Goal: Information Seeking & Learning: Learn about a topic

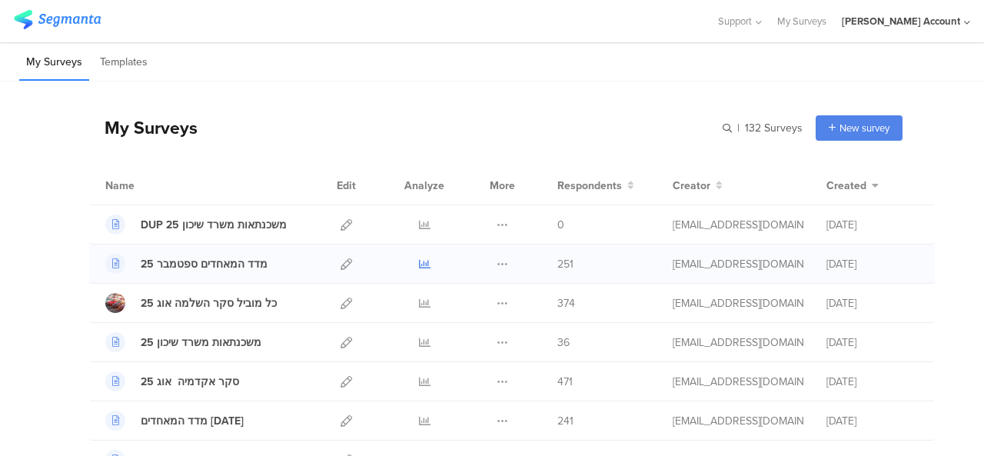
click at [419, 261] on icon at bounding box center [425, 264] width 12 height 12
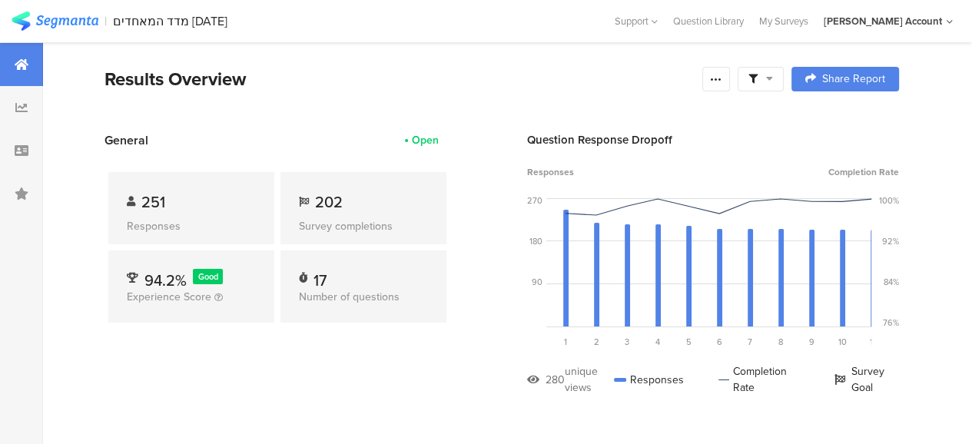
click at [773, 79] on span at bounding box center [761, 79] width 25 height 14
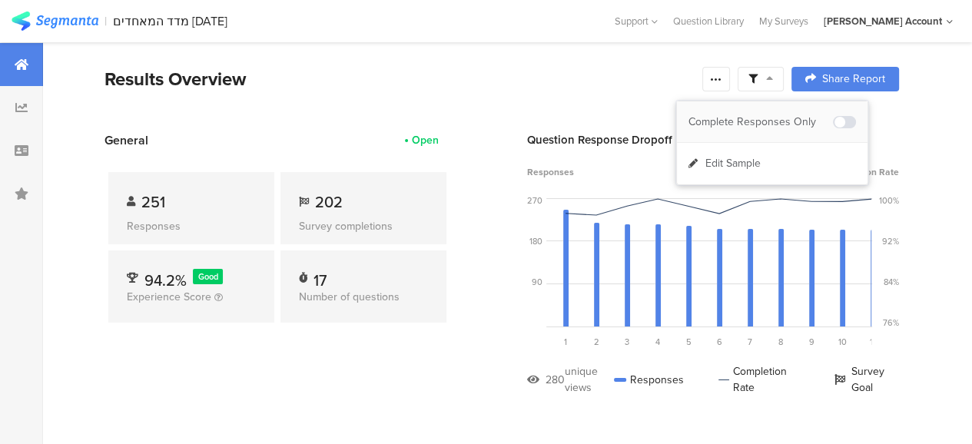
click at [784, 121] on div "Complete Responses Only" at bounding box center [761, 122] width 144 height 15
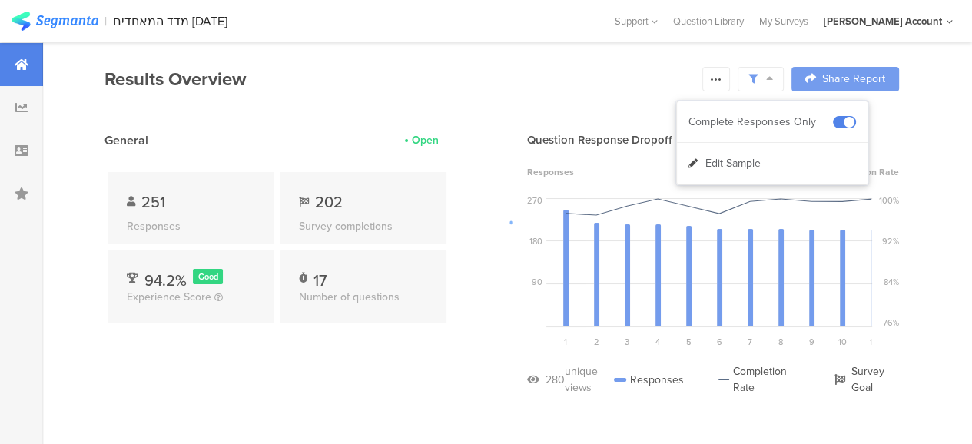
click at [442, 374] on div at bounding box center [486, 222] width 972 height 444
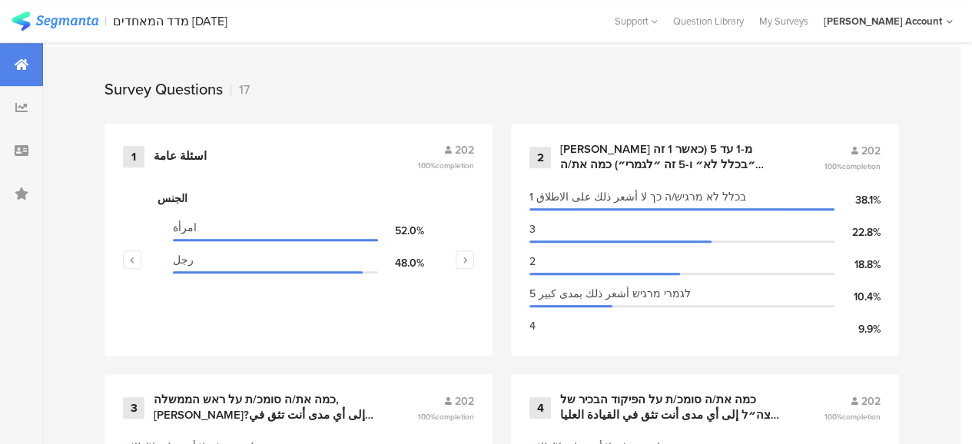
scroll to position [676, 0]
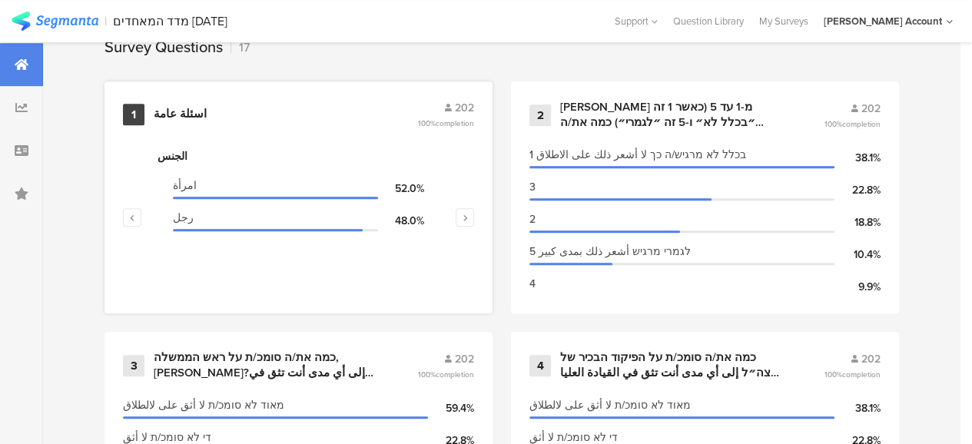
click at [182, 121] on div "اسئلة عامة" at bounding box center [180, 114] width 53 height 15
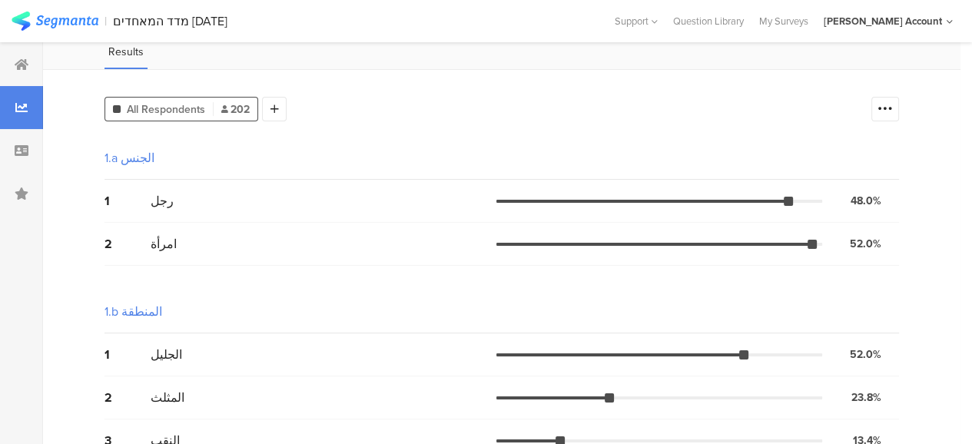
scroll to position [99, 0]
click at [893, 107] on icon at bounding box center [885, 108] width 15 height 15
click at [878, 185] on span at bounding box center [886, 185] width 23 height 12
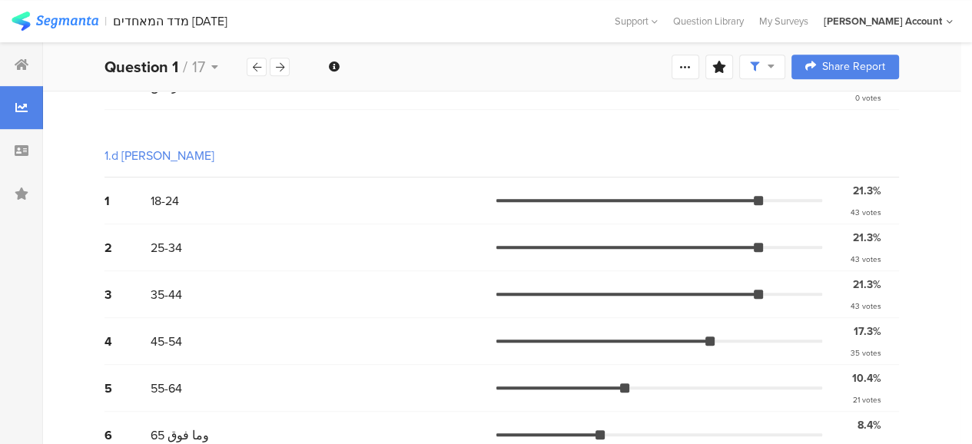
scroll to position [775, 0]
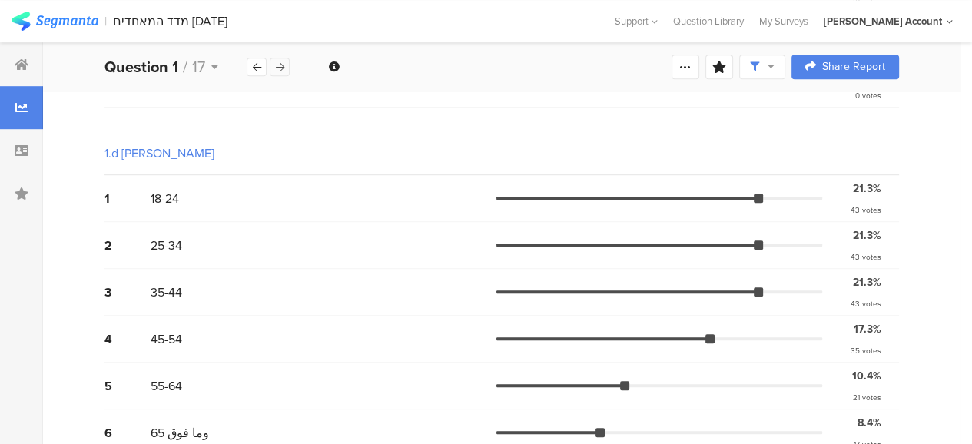
click at [283, 65] on icon at bounding box center [280, 67] width 8 height 10
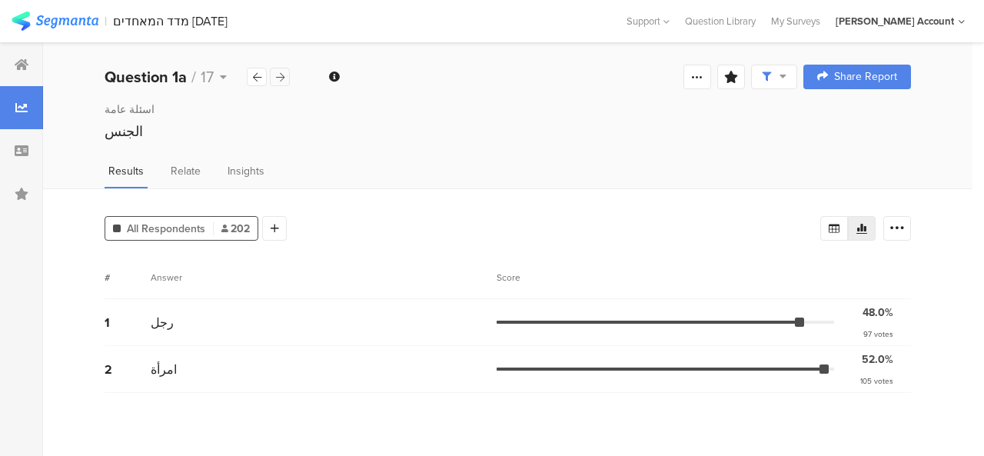
click at [283, 65] on div "Welcome page 1 اسئلة عامة 1a الجنس 1b المنطقة 1c الديانة 1d العمر גיל 2 אנא דרג…" at bounding box center [507, 76] width 929 height 49
click at [277, 78] on icon at bounding box center [280, 77] width 8 height 10
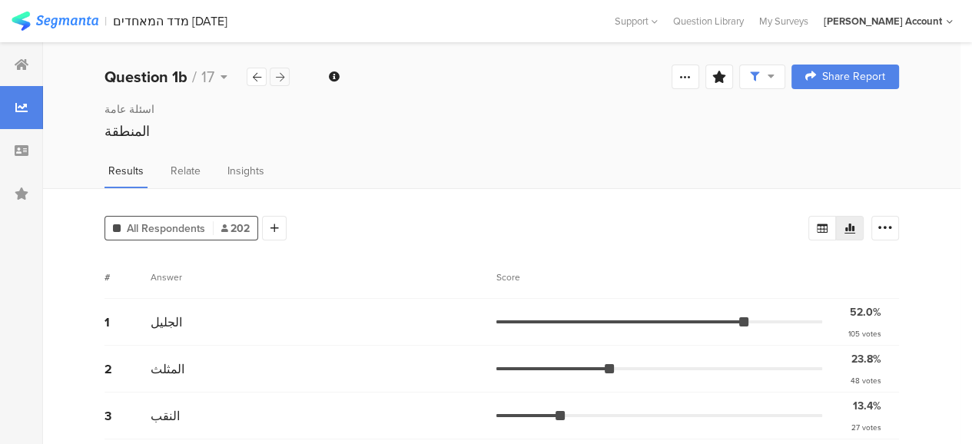
click at [277, 78] on icon at bounding box center [280, 77] width 8 height 10
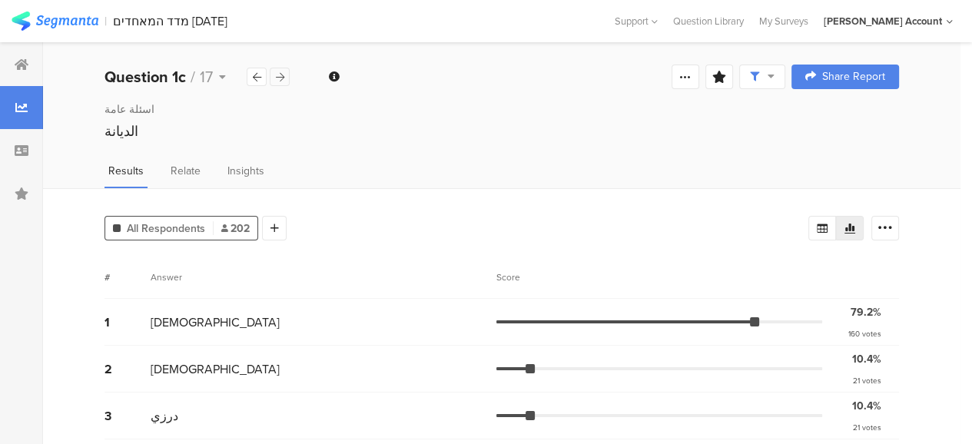
click at [277, 78] on icon at bounding box center [280, 77] width 8 height 10
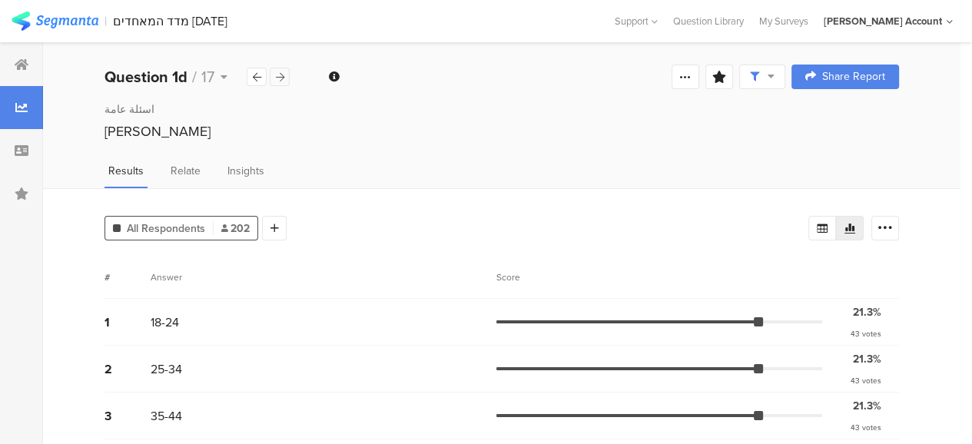
click at [277, 78] on icon at bounding box center [280, 77] width 8 height 10
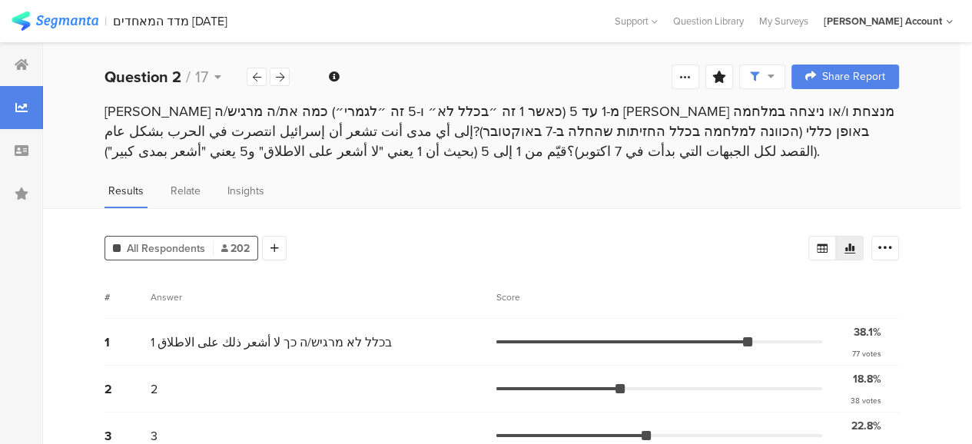
click at [387, 217] on div "All Respondents 202 Add Segment # Answer Score 1 1 בכלל לא מרגיש/ה כך لا أشعر ذ…" at bounding box center [502, 386] width 918 height 357
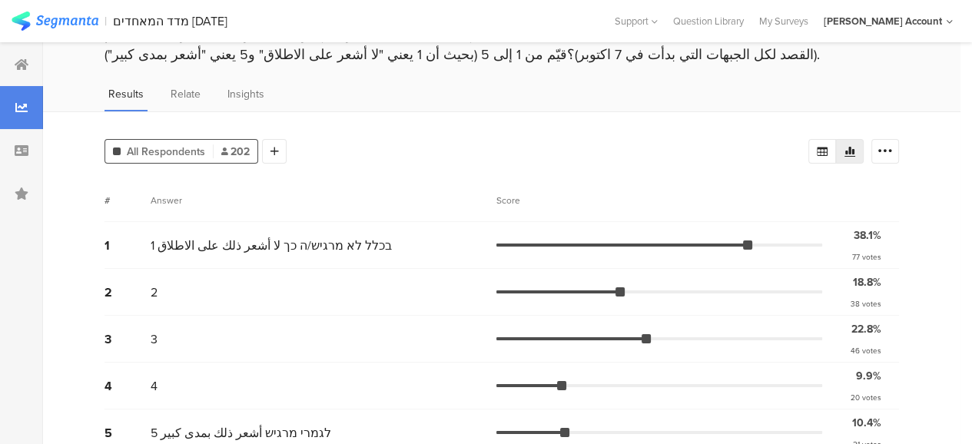
scroll to position [111, 0]
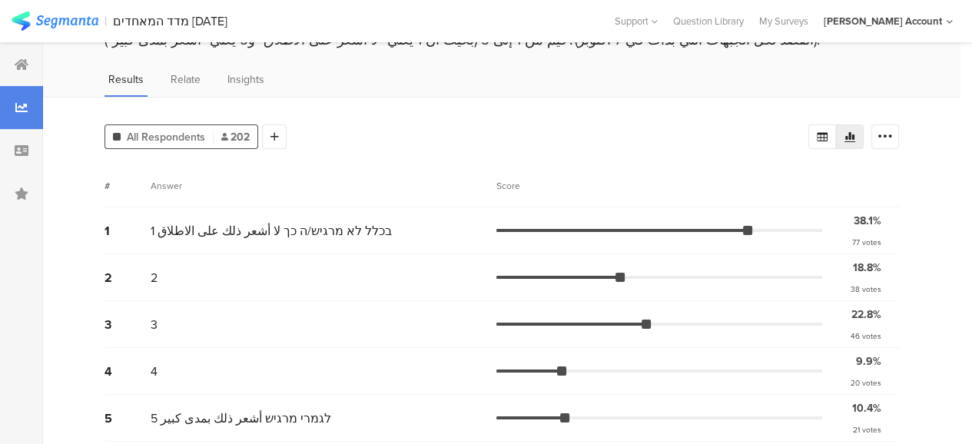
click at [539, 76] on div "Results Relate Insights" at bounding box center [502, 83] width 918 height 25
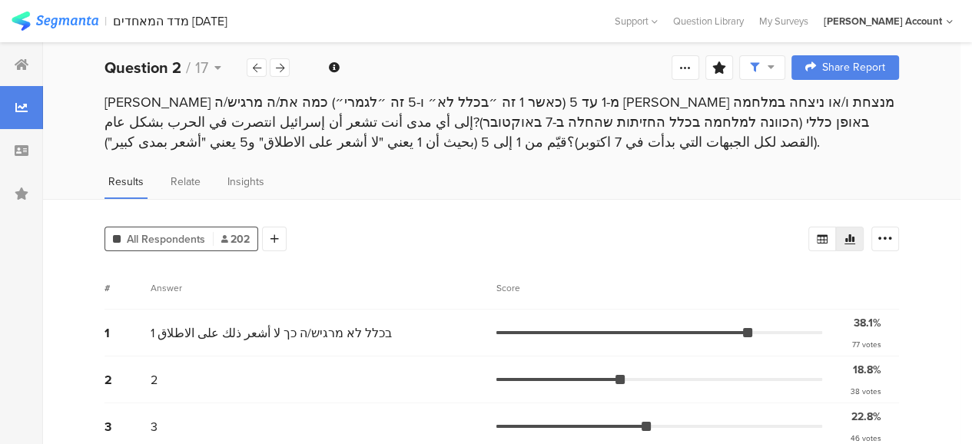
scroll to position [0, 0]
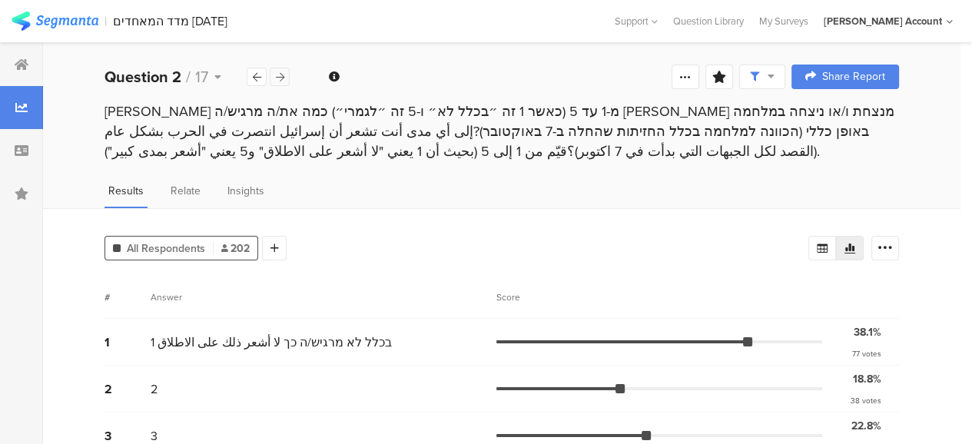
click at [277, 80] on icon at bounding box center [280, 77] width 8 height 10
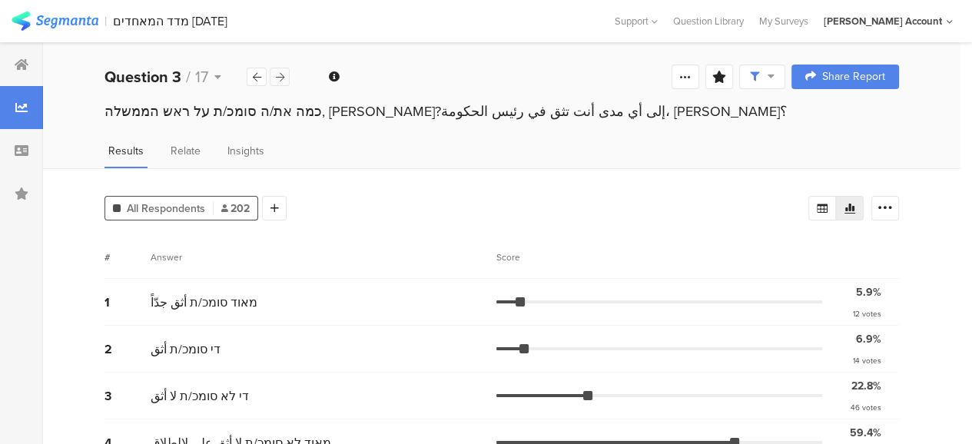
click at [277, 80] on icon at bounding box center [280, 77] width 8 height 10
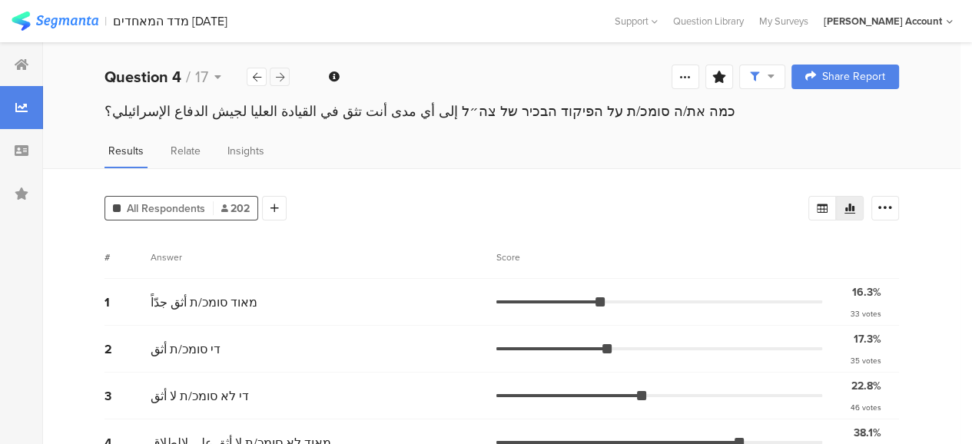
click at [284, 77] on icon at bounding box center [280, 77] width 8 height 10
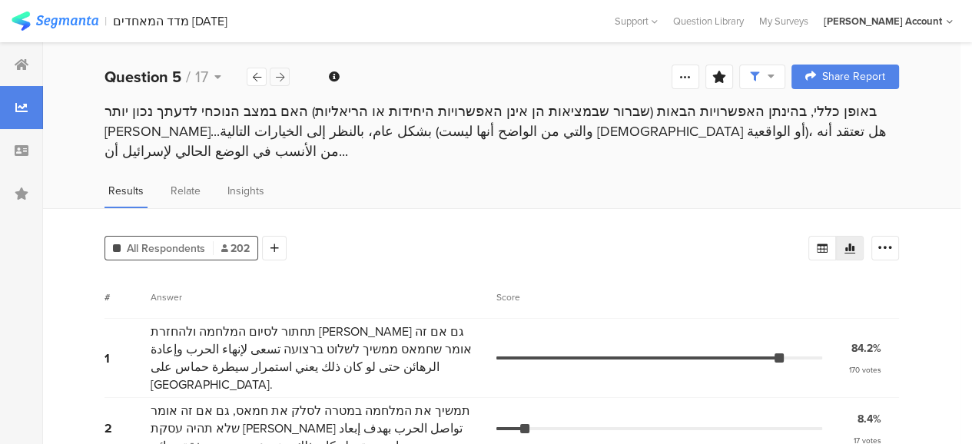
click at [284, 77] on icon at bounding box center [280, 77] width 8 height 10
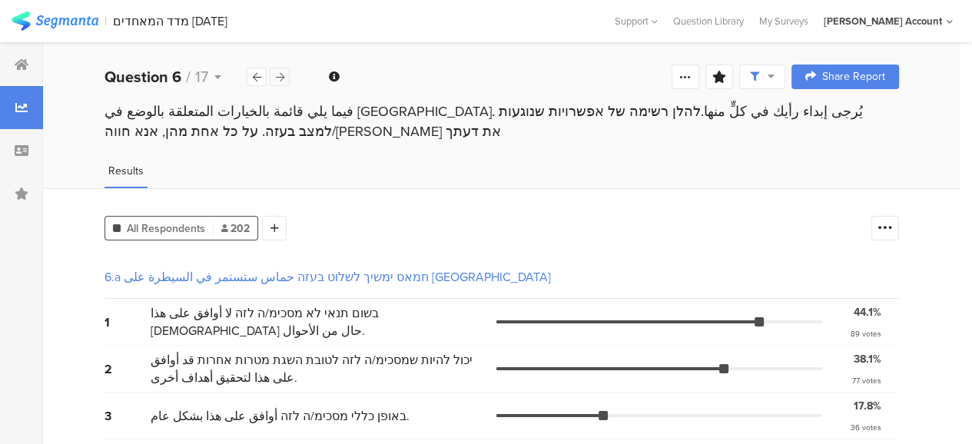
click at [284, 77] on icon at bounding box center [280, 77] width 8 height 10
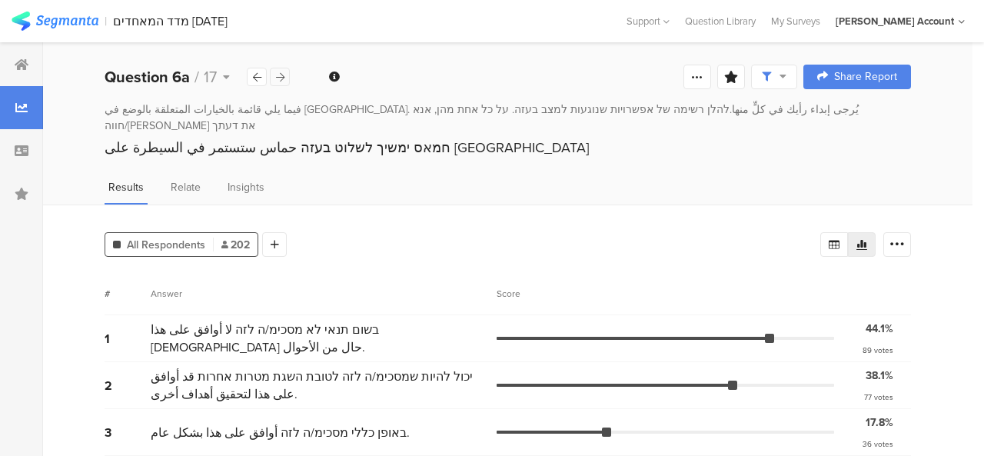
click at [284, 77] on icon at bounding box center [280, 77] width 8 height 10
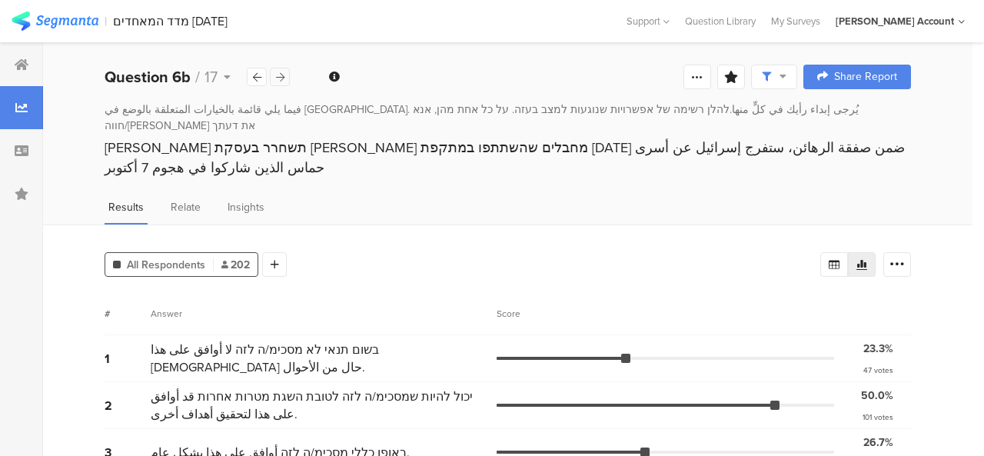
click at [284, 77] on icon at bounding box center [280, 77] width 8 height 10
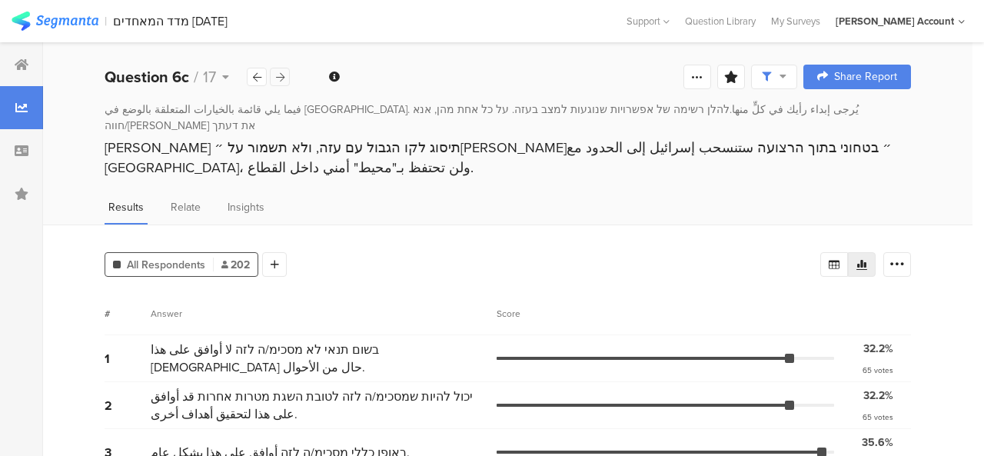
click at [284, 77] on icon at bounding box center [280, 77] width 8 height 10
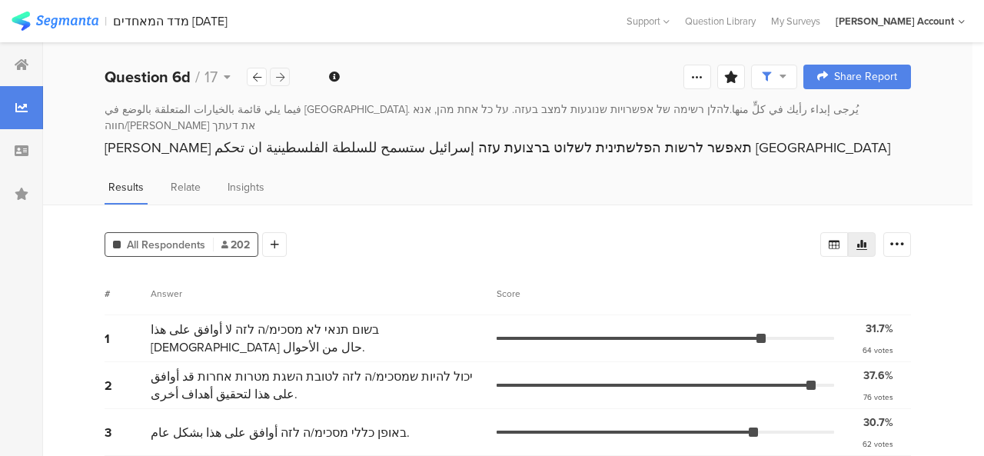
click at [284, 77] on icon at bounding box center [280, 77] width 8 height 10
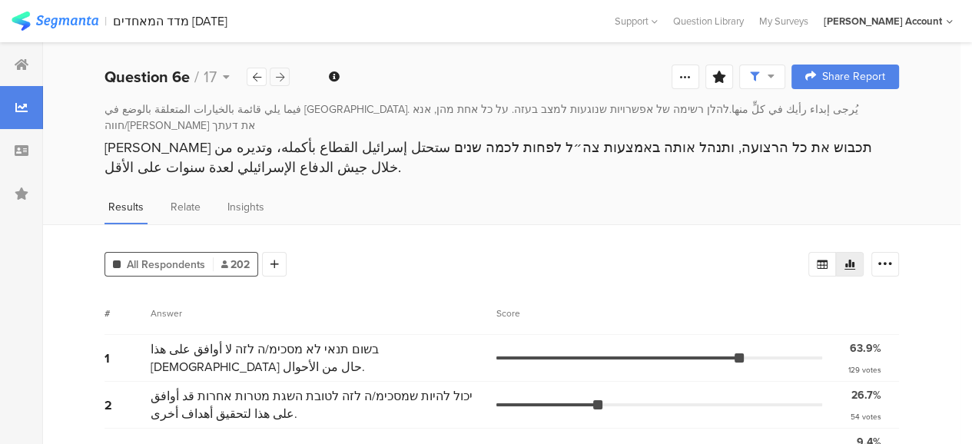
click at [284, 77] on icon at bounding box center [280, 77] width 8 height 10
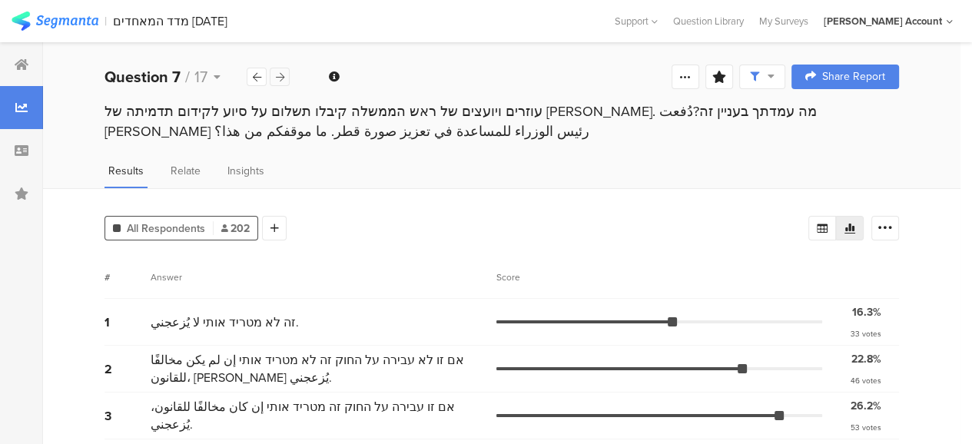
click at [284, 77] on icon at bounding box center [280, 77] width 8 height 10
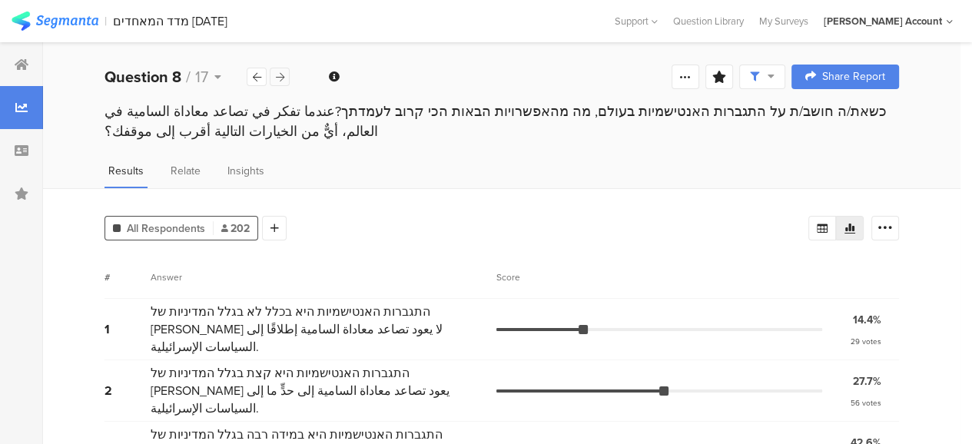
click at [278, 81] on icon at bounding box center [280, 77] width 8 height 10
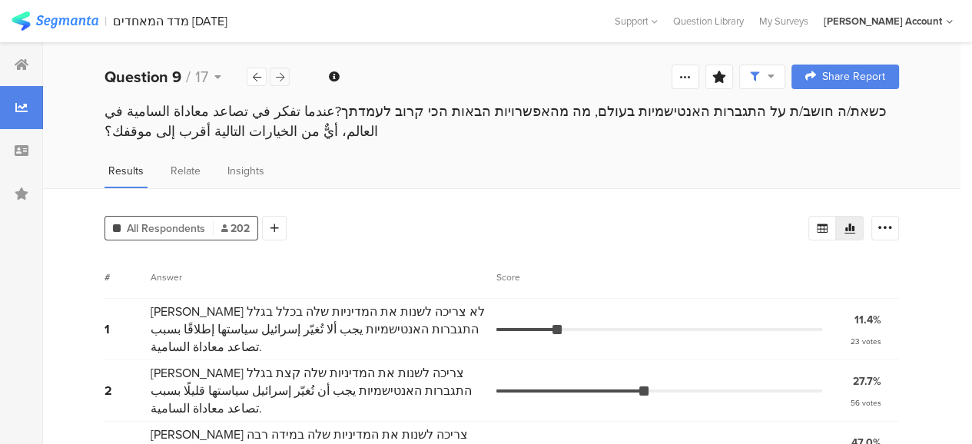
click at [284, 75] on div at bounding box center [280, 77] width 20 height 18
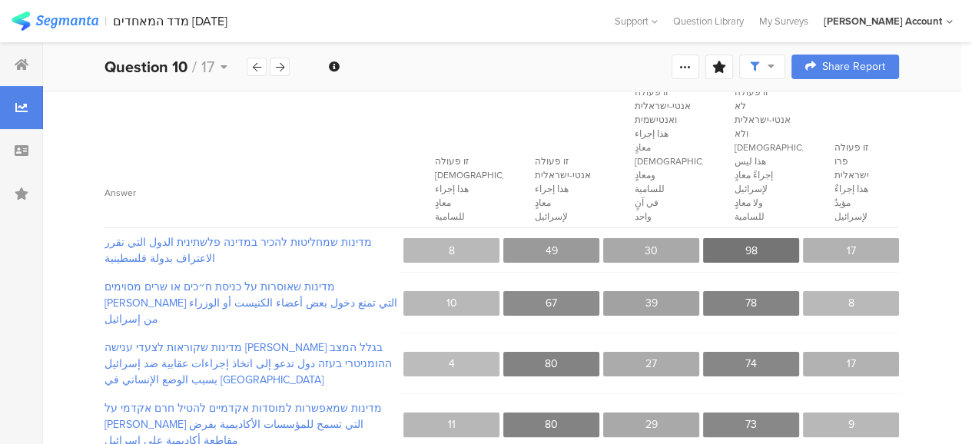
scroll to position [176, 0]
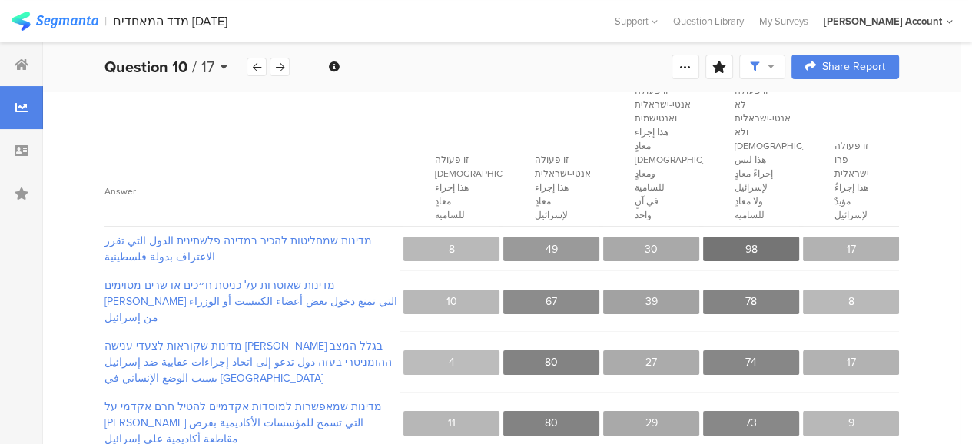
click at [227, 64] on icon at bounding box center [224, 66] width 7 height 11
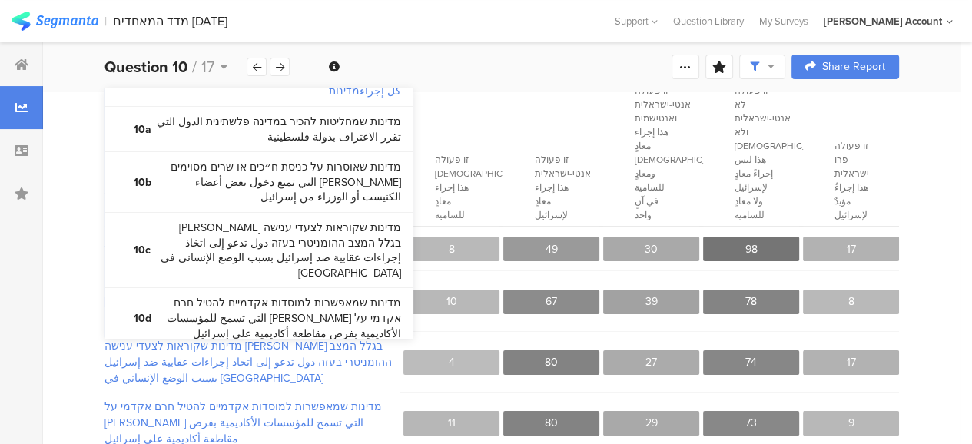
scroll to position [1258, 0]
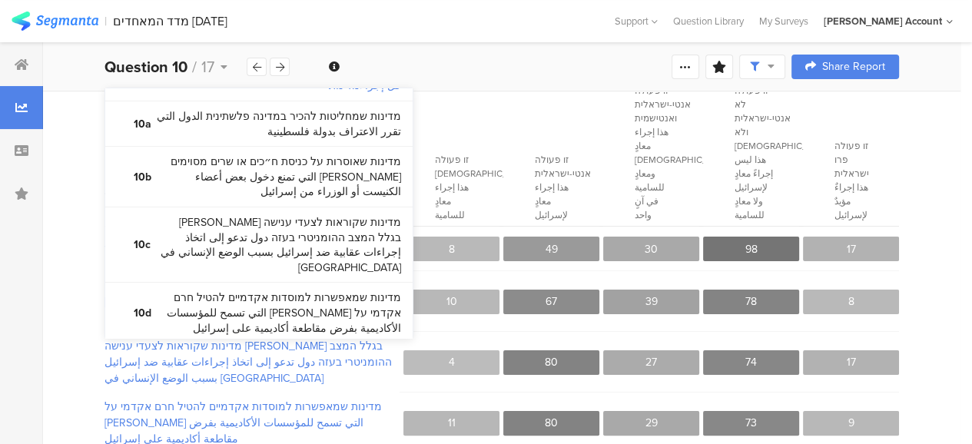
click at [335, 351] on bdi "כשאת/ה חושב/ת על בית הספר שילדיך לומדים או למדו בו, האם היית אומר/ת ש..عندما تف…" at bounding box center [272, 373] width 257 height 45
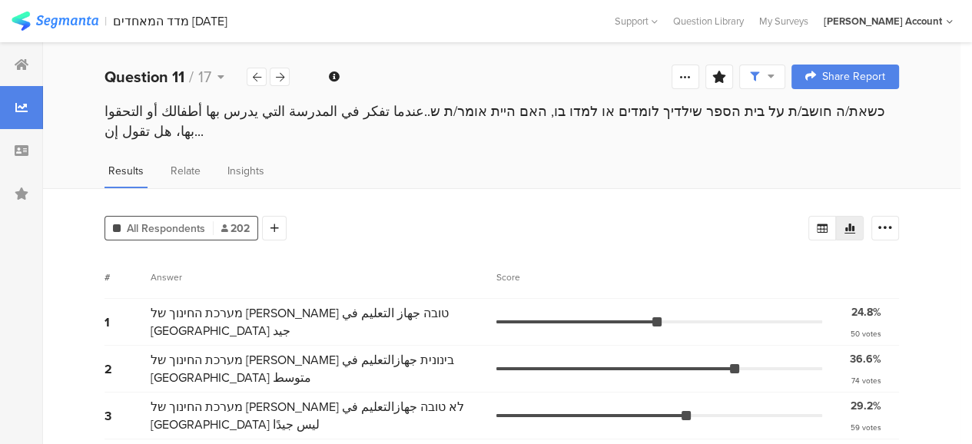
click at [450, 213] on div "All Respondents 202 Add Segment" at bounding box center [457, 225] width 704 height 31
click at [281, 78] on icon at bounding box center [280, 77] width 8 height 10
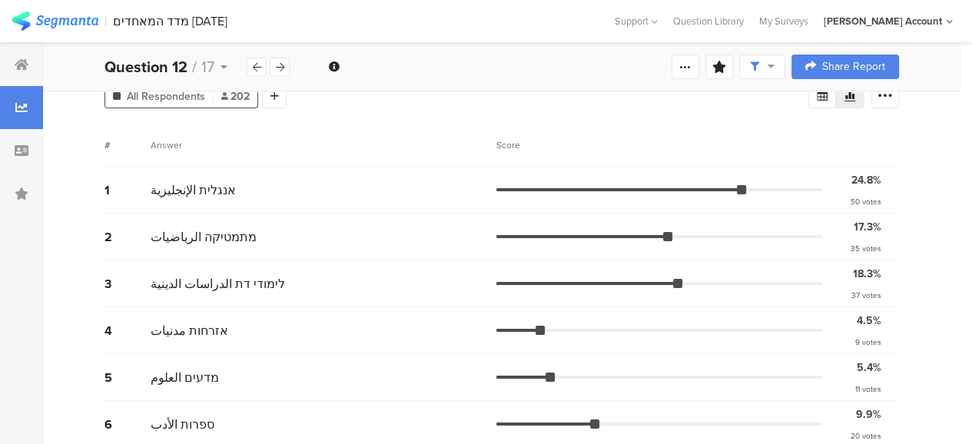
scroll to position [123, 0]
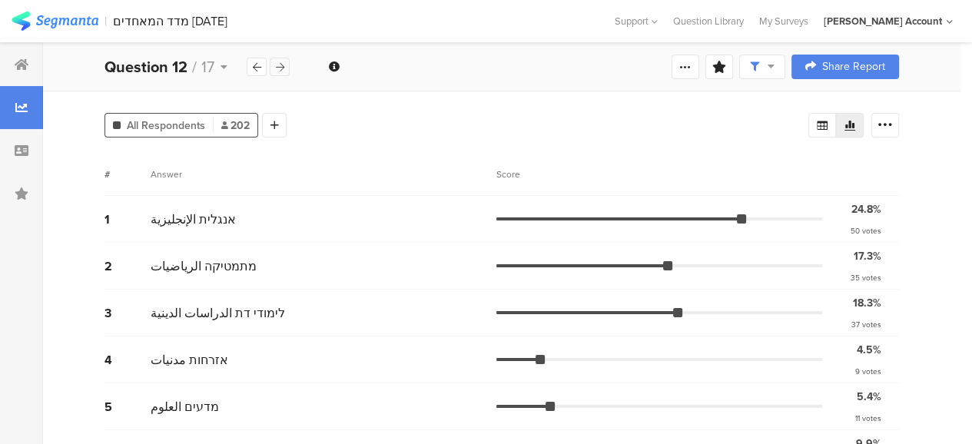
click at [283, 65] on icon at bounding box center [280, 67] width 8 height 10
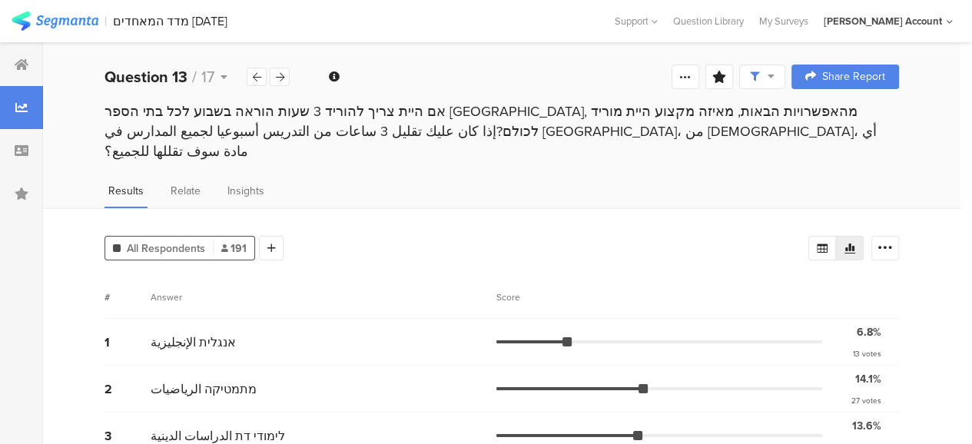
click at [710, 230] on div "All Respondents 191 Add Segment" at bounding box center [457, 245] width 704 height 31
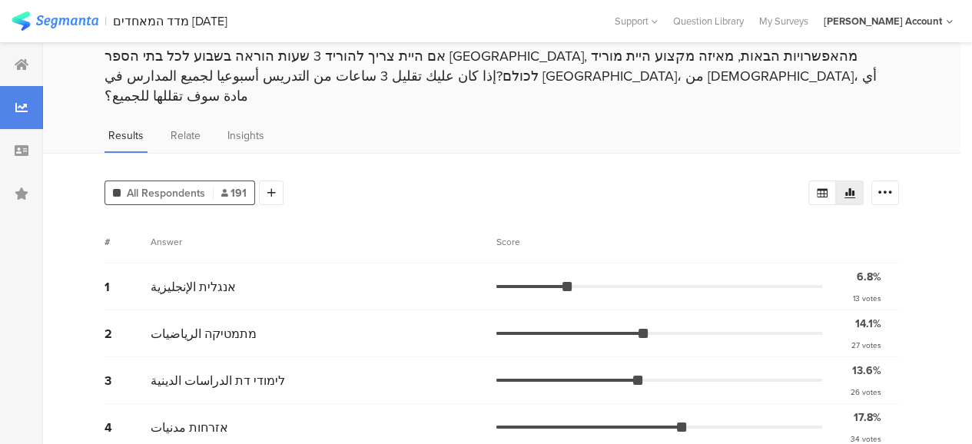
scroll to position [13, 0]
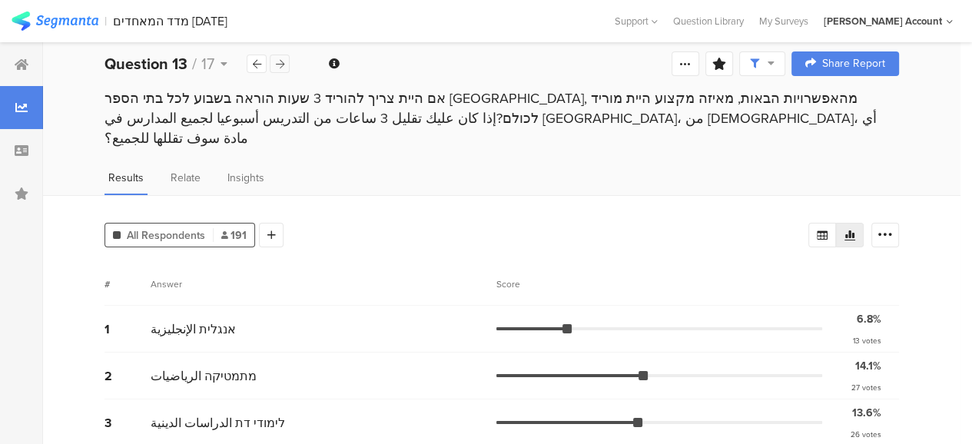
click at [279, 64] on icon at bounding box center [280, 64] width 8 height 10
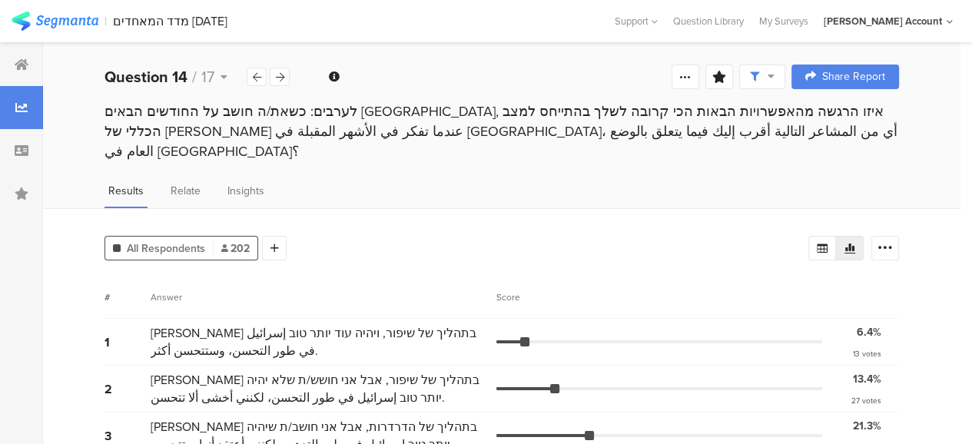
click at [626, 230] on div "All Respondents 202 Add Segment" at bounding box center [457, 245] width 704 height 31
click at [281, 75] on icon at bounding box center [280, 77] width 8 height 10
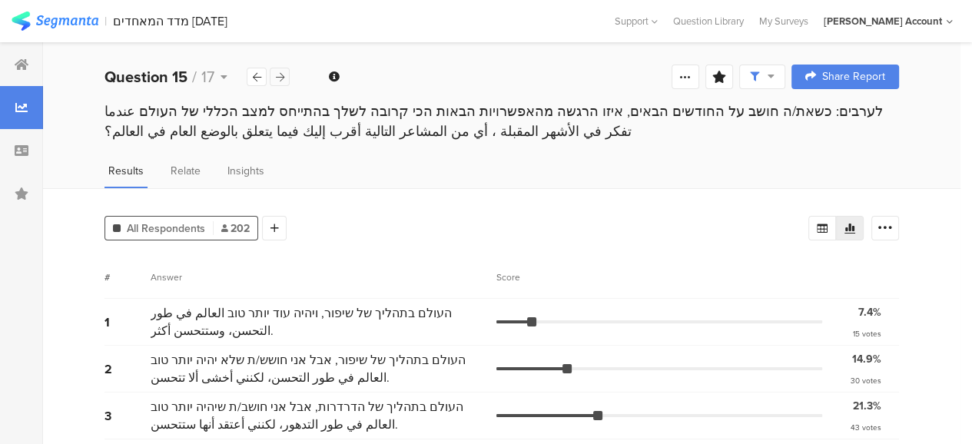
click at [277, 71] on div at bounding box center [280, 77] width 20 height 18
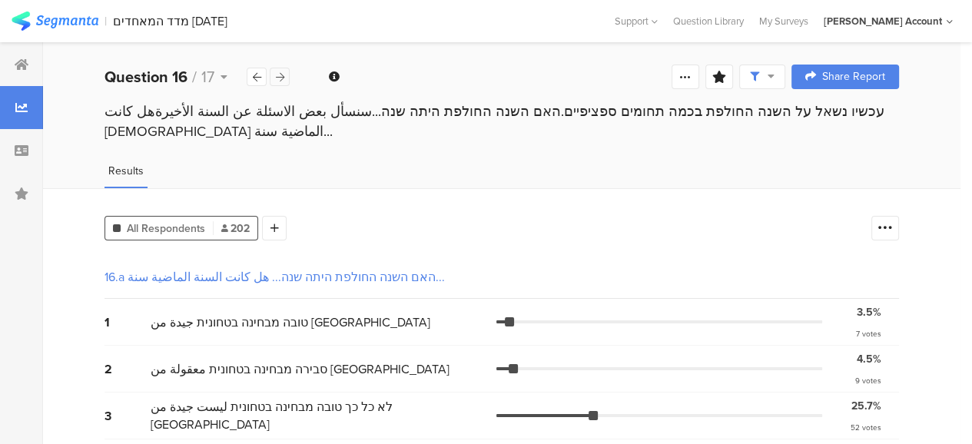
click at [277, 71] on div at bounding box center [280, 77] width 20 height 18
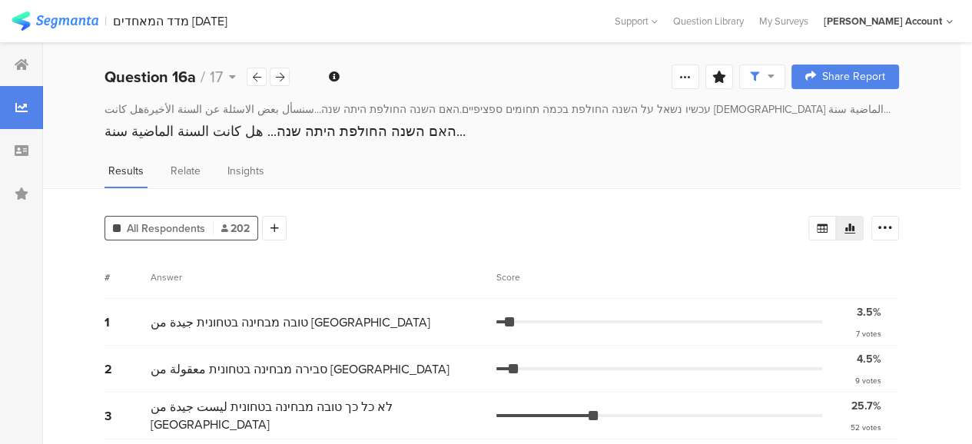
click at [772, 265] on div "# Answer Score" at bounding box center [502, 277] width 795 height 43
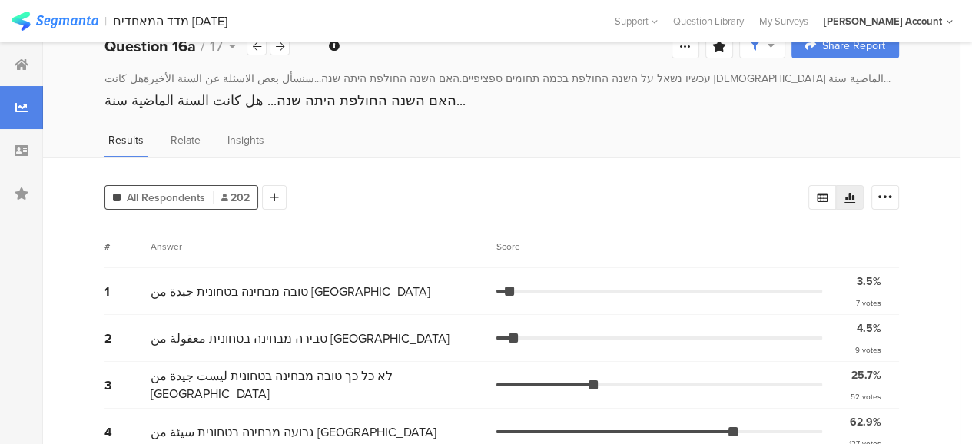
scroll to position [29, 0]
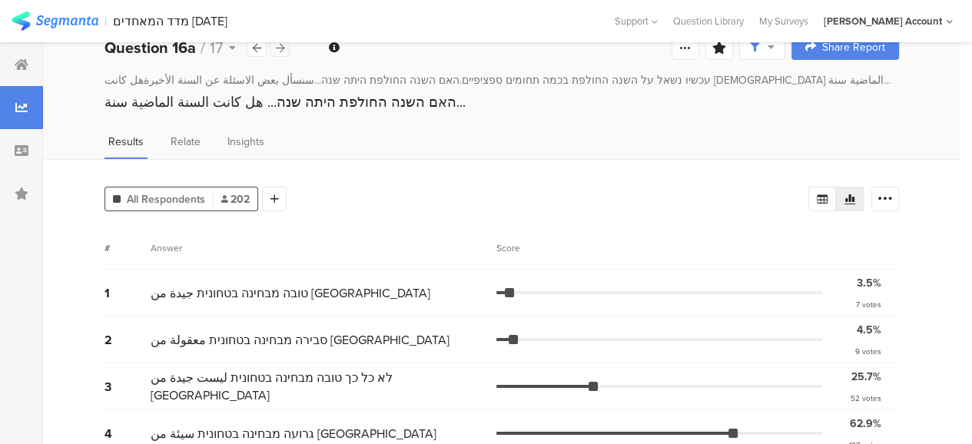
click at [284, 45] on icon at bounding box center [280, 48] width 8 height 10
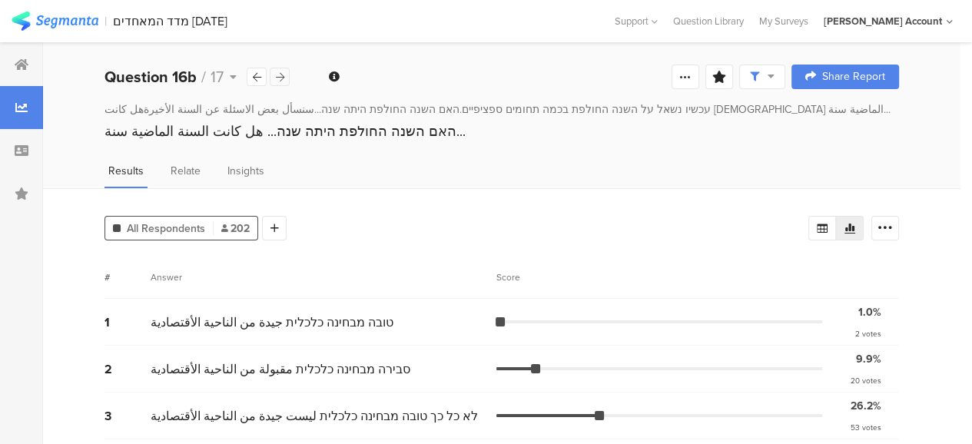
click at [281, 78] on icon at bounding box center [280, 77] width 8 height 10
click at [961, 254] on div "All Respondents 202 Add Segment # Answer Score 1 טובה מבחינה חברתית جيدة من الن…" at bounding box center [502, 366] width 918 height 357
click at [278, 72] on icon at bounding box center [280, 77] width 8 height 10
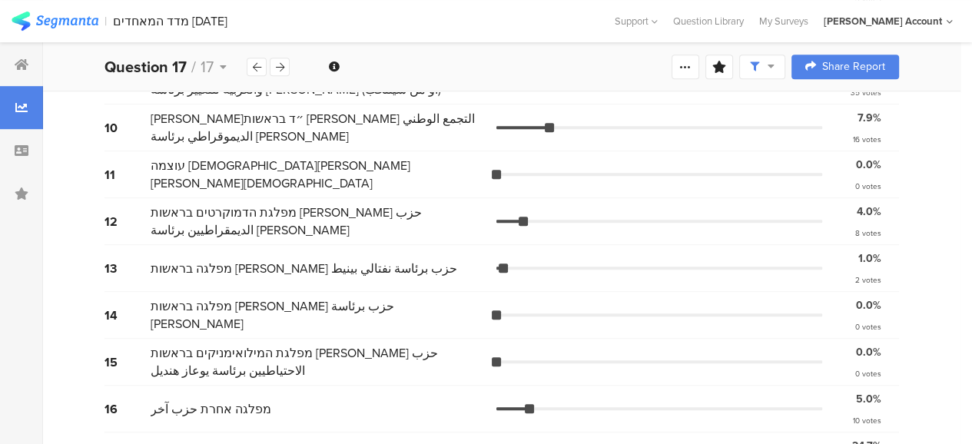
scroll to position [638, 0]
